Goal: Browse casually: Explore the website without a specific task or goal

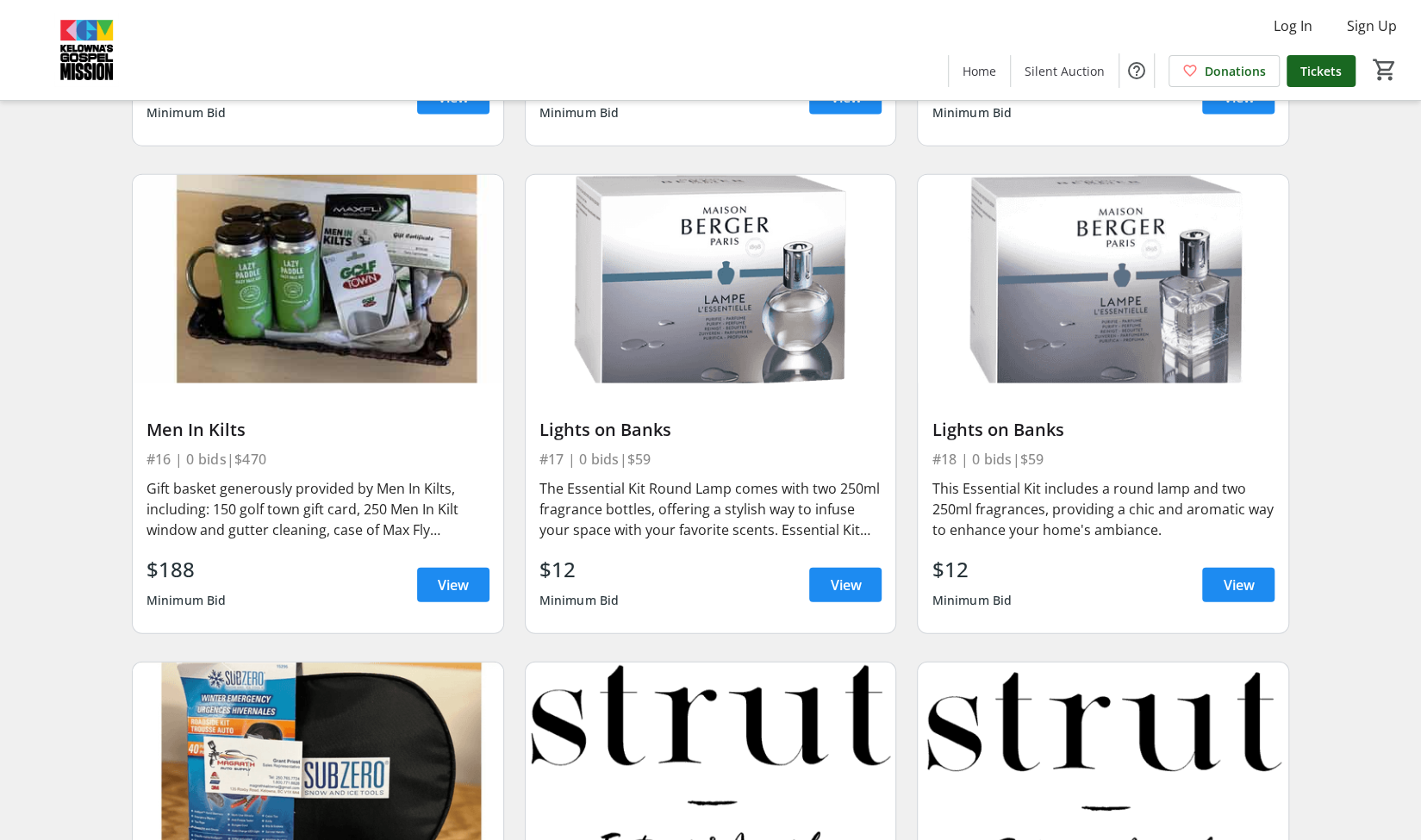
scroll to position [2539, 0]
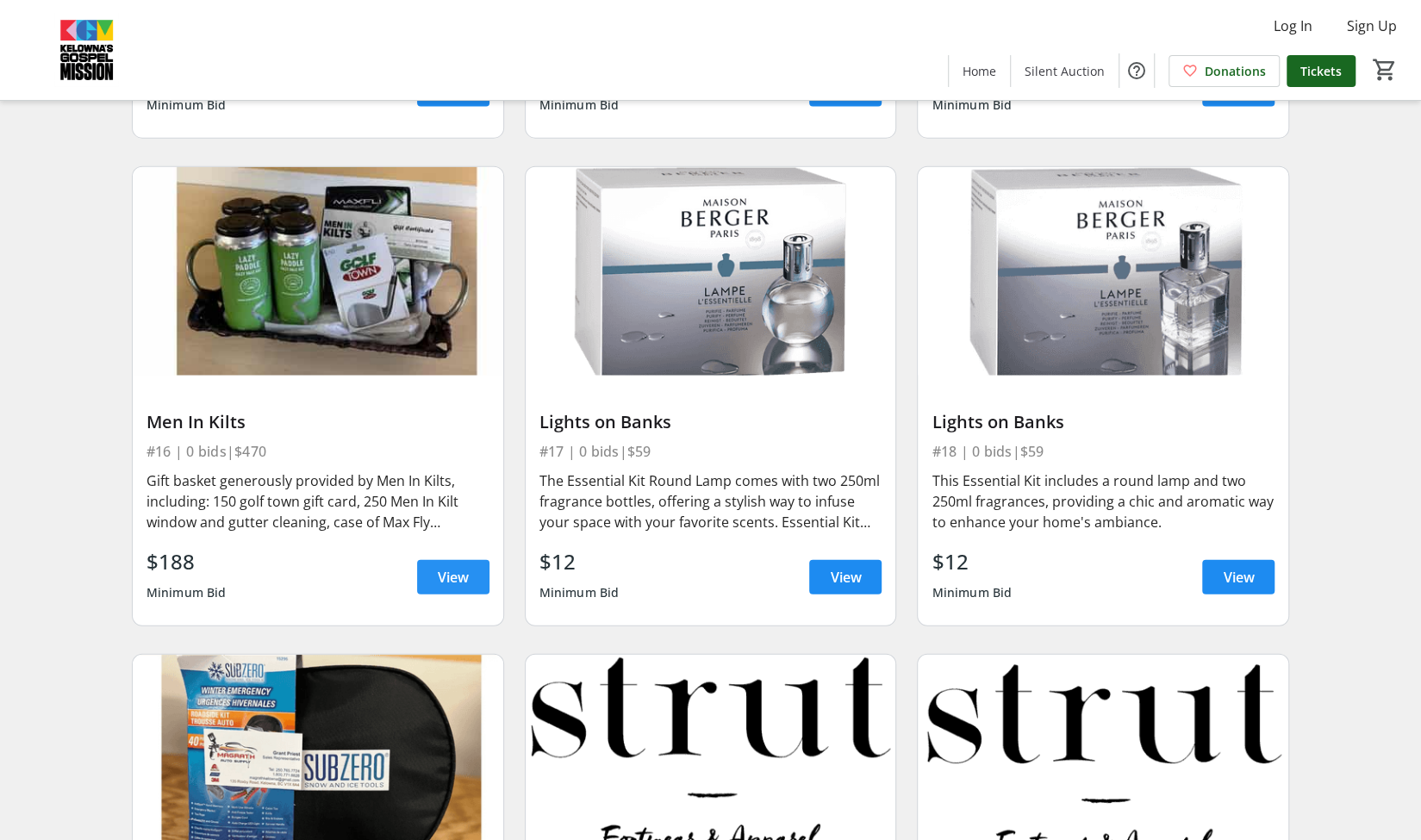
click at [455, 577] on span "View" at bounding box center [453, 578] width 31 height 21
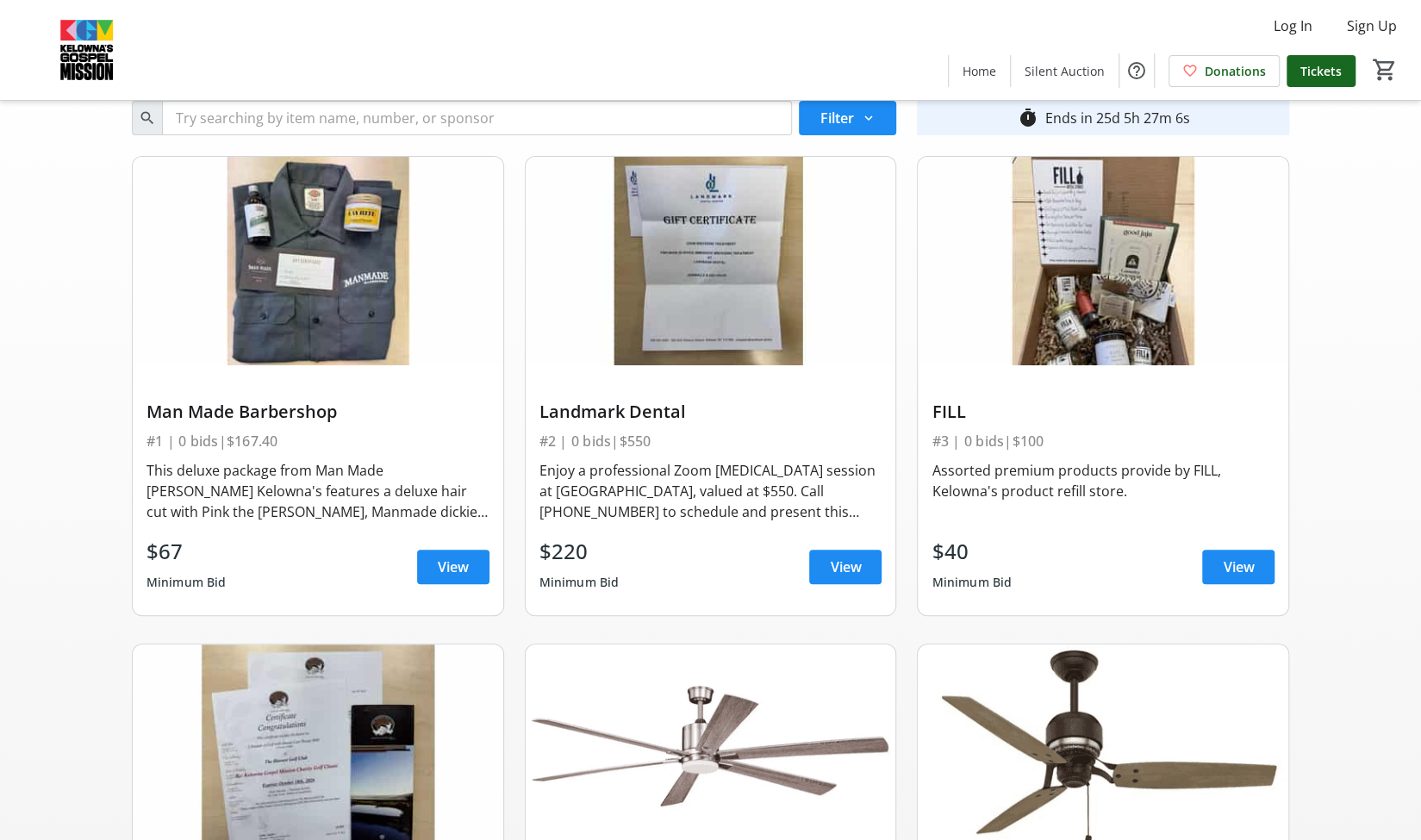
scroll to position [49, 0]
click at [1225, 557] on span "View" at bounding box center [1239, 566] width 31 height 21
